Goal: Task Accomplishment & Management: Complete application form

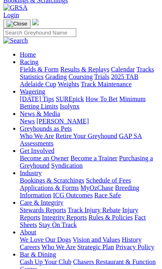
scroll to position [87, 0]
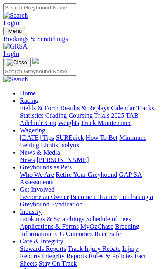
scroll to position [108, 0]
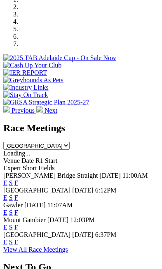
scroll to position [346, 0]
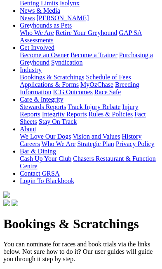
scroll to position [142, 0]
